Goal: Task Accomplishment & Management: Complete application form

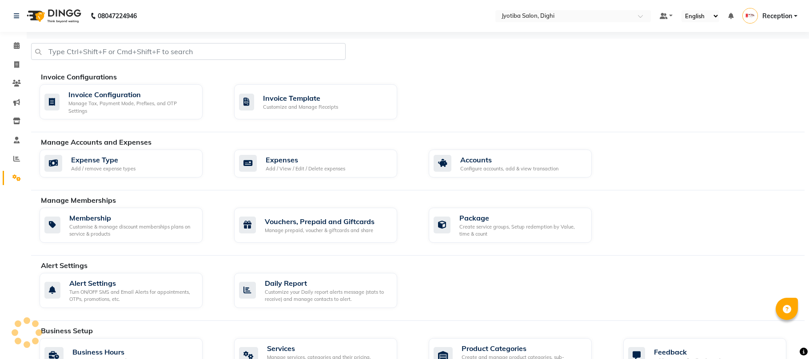
click at [240, 162] on icon at bounding box center [248, 163] width 18 height 17
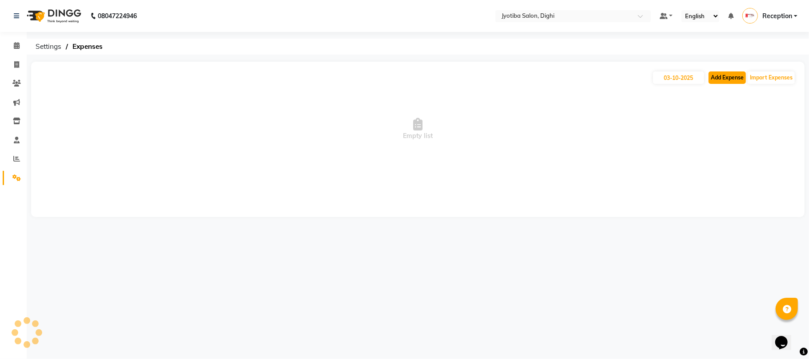
click at [720, 75] on button "Add Expense" at bounding box center [726, 77] width 37 height 12
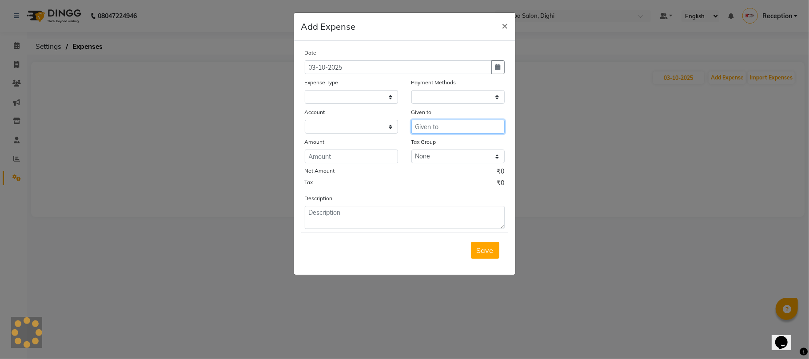
click at [468, 132] on input "text" at bounding box center [457, 127] width 93 height 14
select select "1"
select select "2318"
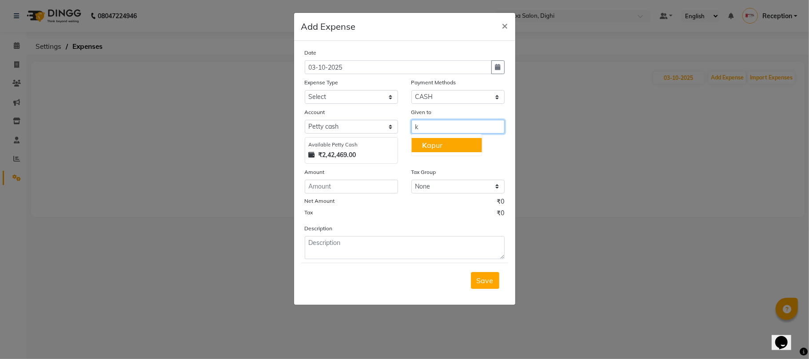
click at [464, 142] on button "K apur" at bounding box center [446, 145] width 70 height 14
type input "Kapur"
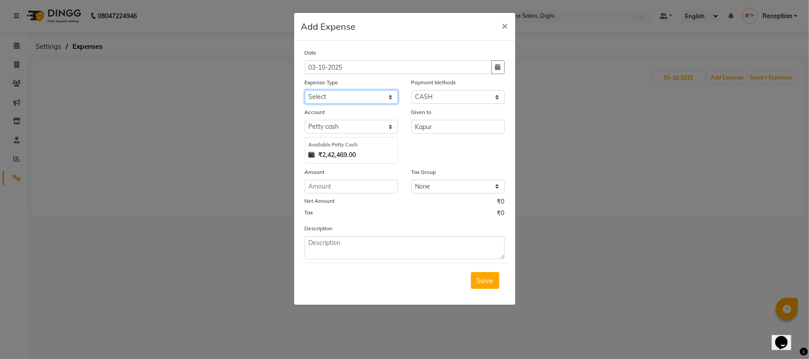
click at [333, 93] on select "Select Advance salary Advance salary ajaj Bank charges Car maintenance Cash tra…" at bounding box center [351, 97] width 93 height 14
select select "18043"
click at [305, 90] on select "Select Advance salary Advance salary ajaj Bank charges Car maintenance Cash tra…" at bounding box center [351, 97] width 93 height 14
click at [329, 193] on input "number" at bounding box center [351, 187] width 93 height 14
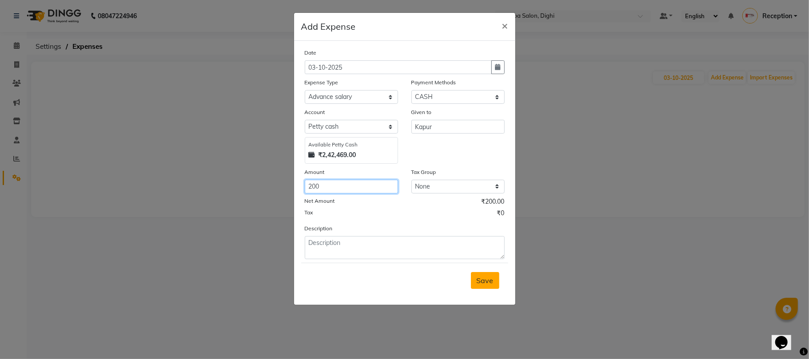
type input "200"
click at [487, 286] on button "Save" at bounding box center [485, 280] width 28 height 17
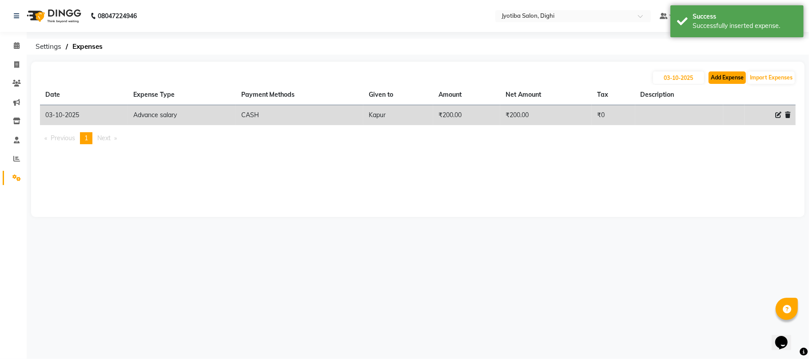
click at [720, 80] on button "Add Expense" at bounding box center [726, 77] width 37 height 12
select select "1"
select select "2318"
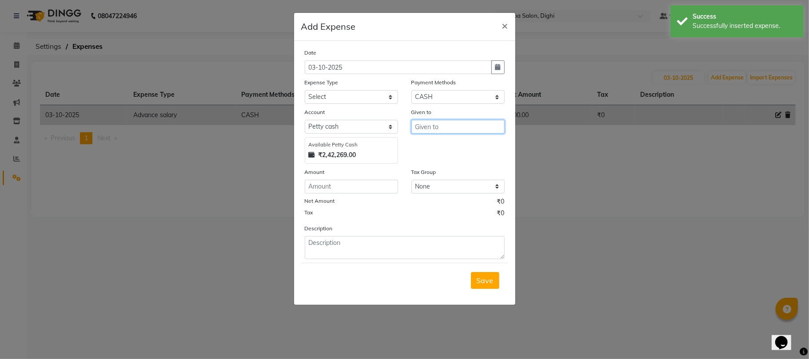
click at [420, 125] on input "text" at bounding box center [457, 127] width 93 height 14
click at [455, 143] on button "[PERSON_NAME]" at bounding box center [454, 145] width 87 height 14
type input "Suresh"
click at [324, 185] on input "number" at bounding box center [351, 187] width 93 height 14
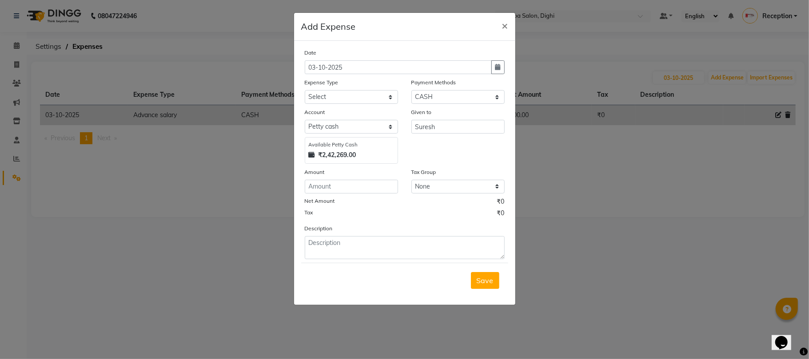
click at [361, 89] on div "Expense Type" at bounding box center [351, 84] width 93 height 12
click at [361, 98] on select "Select Advance salary Advance salary ajaj Bank charges Car maintenance Cash tra…" at bounding box center [351, 97] width 93 height 14
select select "18043"
click at [305, 90] on select "Select Advance salary Advance salary ajaj Bank charges Car maintenance Cash tra…" at bounding box center [351, 97] width 93 height 14
click at [338, 194] on div "Date [DATE] Expense Type Select Advance salary Advance salary ajaj Bank charges…" at bounding box center [405, 153] width 200 height 211
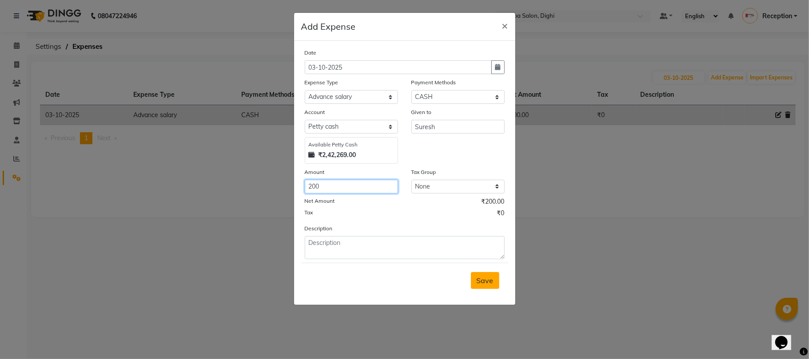
type input "200"
click at [471, 287] on button "Save" at bounding box center [485, 280] width 28 height 17
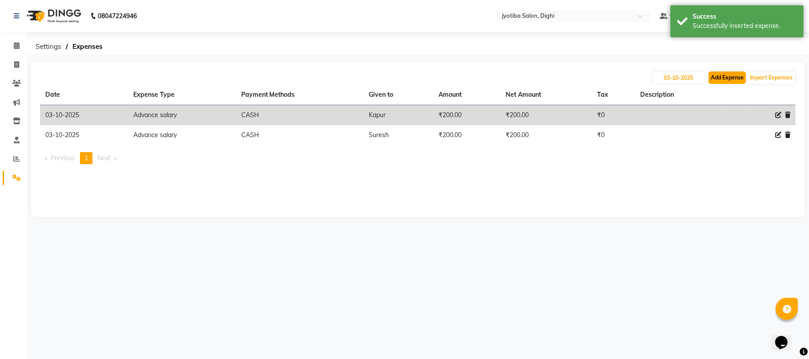
click at [730, 76] on button "Add Expense" at bounding box center [726, 77] width 37 height 12
select select "1"
select select "2318"
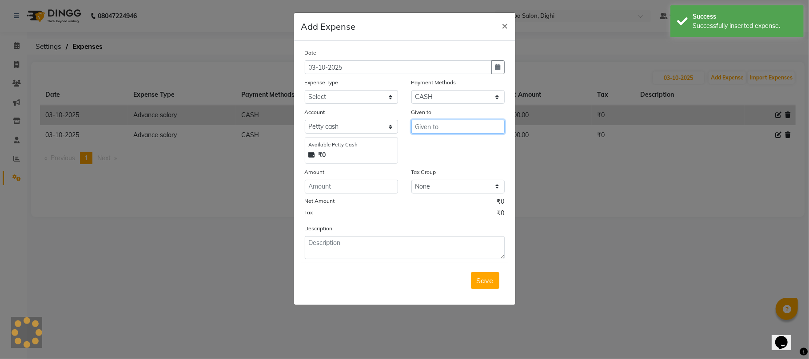
click at [482, 125] on input "text" at bounding box center [457, 127] width 93 height 14
type input "t"
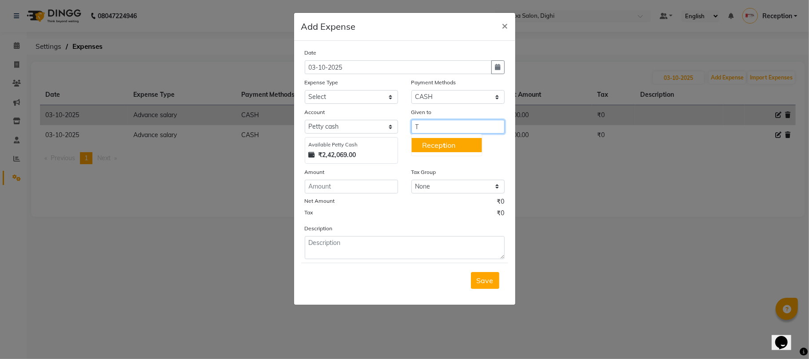
type input "T"
click at [383, 97] on select "Select Advance salary Advance salary ajaj Bank charges Car maintenance Cash tra…" at bounding box center [351, 97] width 93 height 14
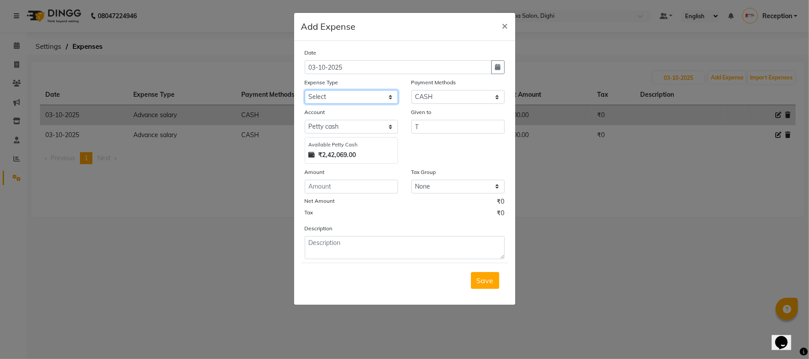
select select "18032"
click at [305, 90] on select "Select Advance salary Advance salary ajaj Bank charges Car maintenance Cash tra…" at bounding box center [351, 97] width 93 height 14
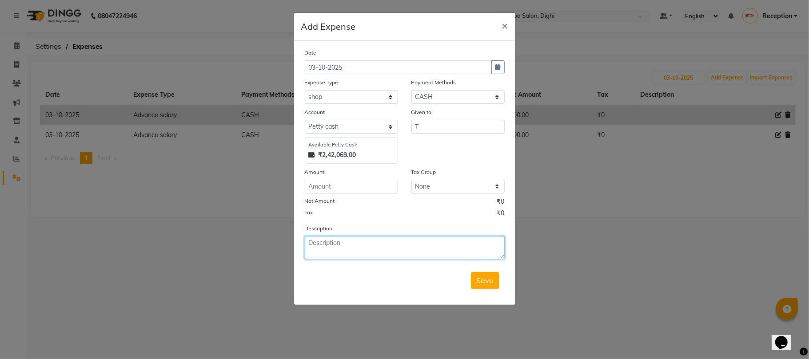
click at [315, 243] on textarea at bounding box center [405, 247] width 200 height 23
type textarea "2"
type textarea "3din ka"
click at [354, 178] on div "Amount" at bounding box center [351, 173] width 93 height 12
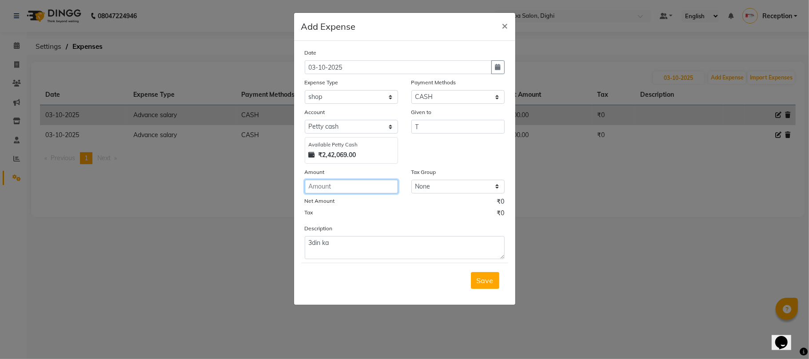
click at [354, 188] on input "number" at bounding box center [351, 187] width 93 height 14
type input "150"
click at [482, 277] on span "Save" at bounding box center [484, 280] width 17 height 9
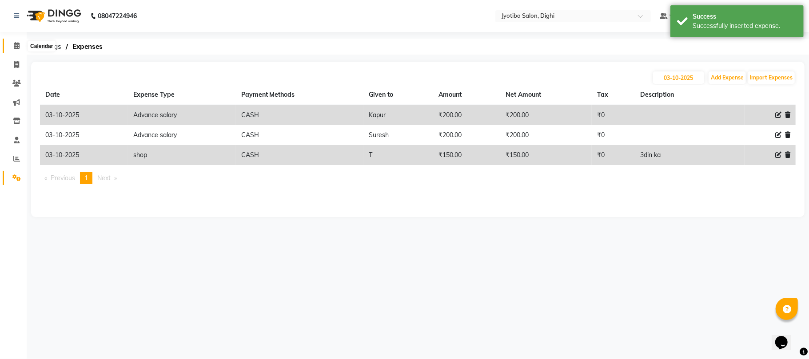
click at [14, 49] on icon at bounding box center [17, 45] width 6 height 7
